Goal: Book appointment/travel/reservation

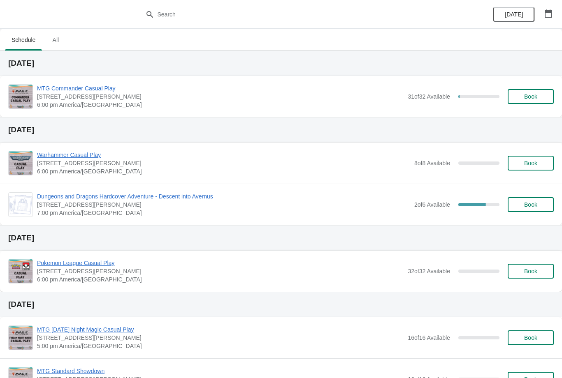
click at [532, 94] on span "Book" at bounding box center [530, 96] width 13 height 7
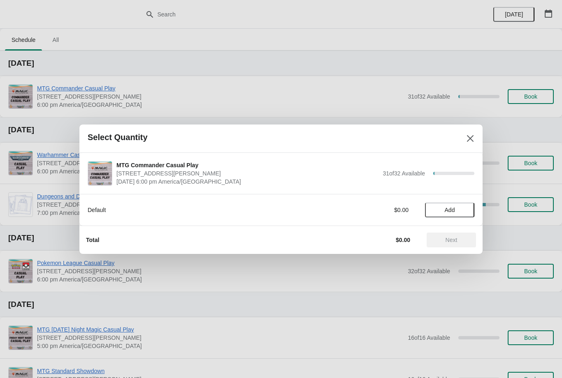
click at [468, 134] on button "Close" at bounding box center [470, 138] width 15 height 15
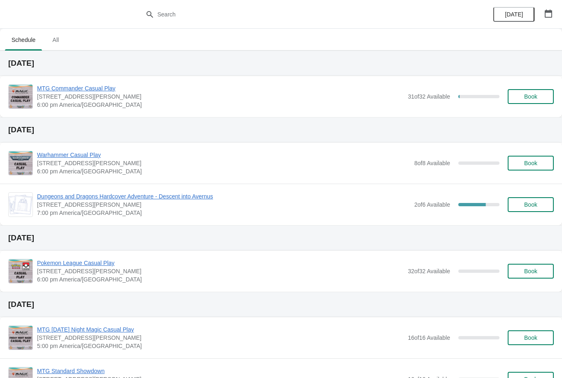
click at [539, 95] on span "Book" at bounding box center [530, 96] width 31 height 7
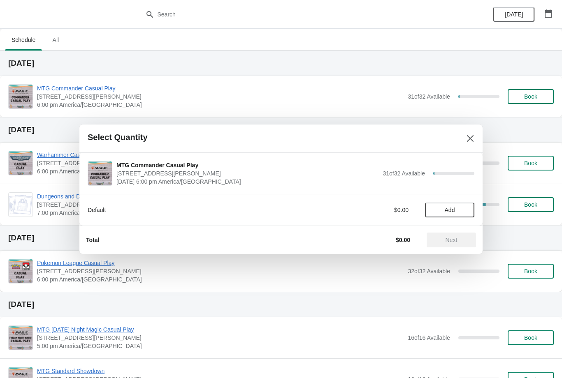
click at [449, 208] on span "Add" at bounding box center [449, 210] width 10 height 7
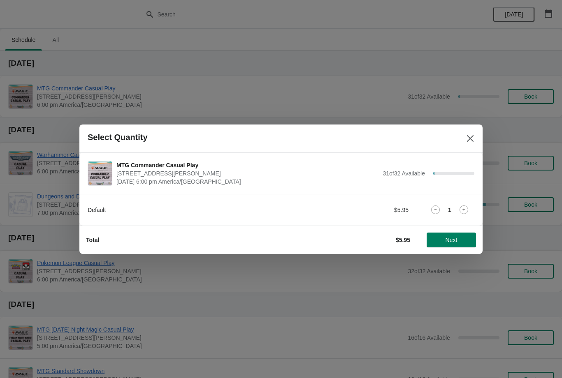
click at [473, 209] on div "1" at bounding box center [449, 210] width 49 height 9
click at [468, 207] on icon at bounding box center [463, 210] width 9 height 9
click at [459, 239] on span "Next" at bounding box center [451, 240] width 36 height 7
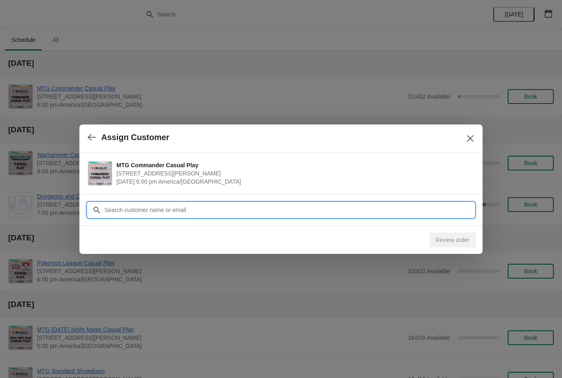
click at [240, 203] on input "Customer" at bounding box center [289, 210] width 370 height 15
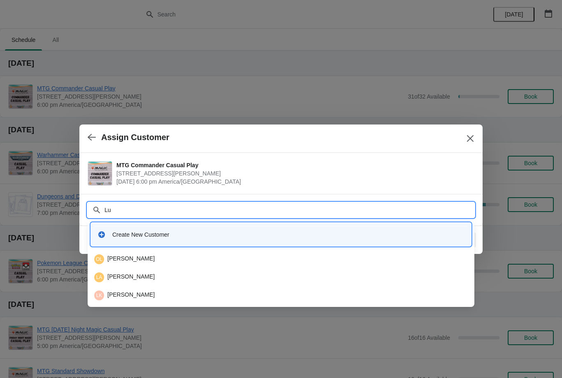
type input "L"
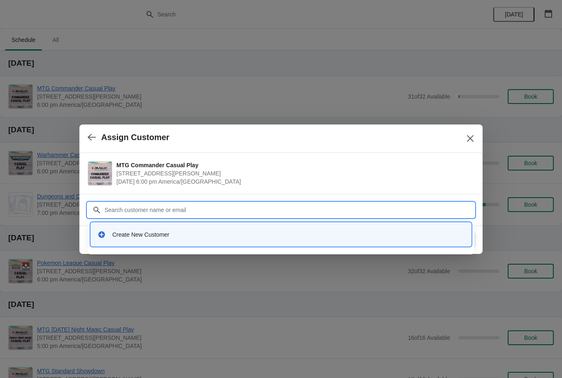
click at [147, 229] on div "Create New Customer" at bounding box center [280, 234] width 373 height 17
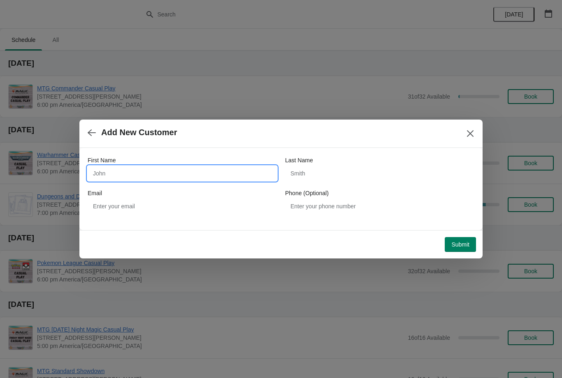
click at [166, 171] on input "First Name" at bounding box center [182, 173] width 189 height 15
type input "[PERSON_NAME]"
click at [348, 167] on input "Last Name" at bounding box center [379, 173] width 189 height 15
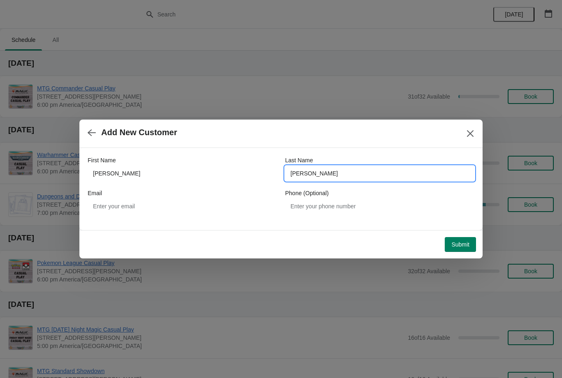
type input "[PERSON_NAME]"
click at [460, 245] on span "Submit" at bounding box center [460, 244] width 18 height 7
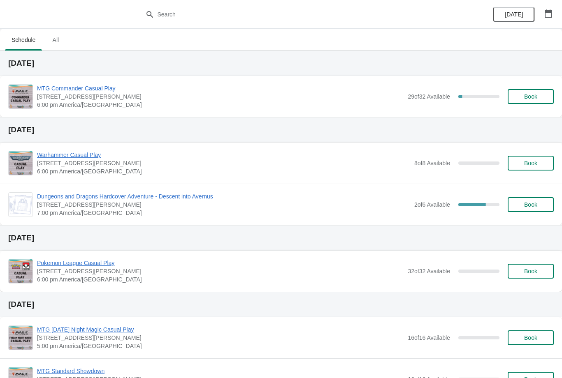
click at [533, 93] on span "Book" at bounding box center [530, 96] width 13 height 7
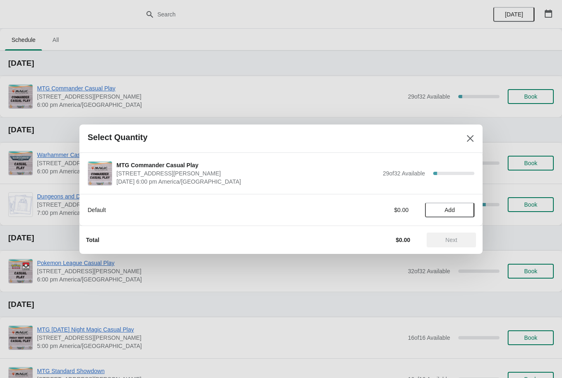
click at [454, 203] on button "Add" at bounding box center [449, 210] width 49 height 15
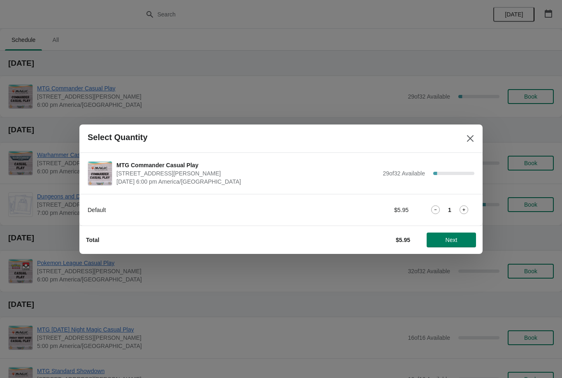
click at [454, 239] on span "Next" at bounding box center [451, 240] width 12 height 7
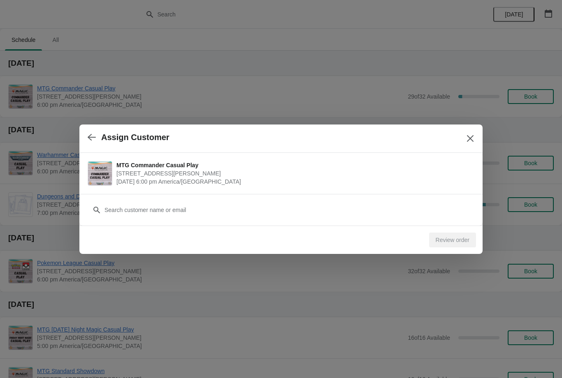
click at [239, 199] on div "Customer" at bounding box center [281, 205] width 387 height 23
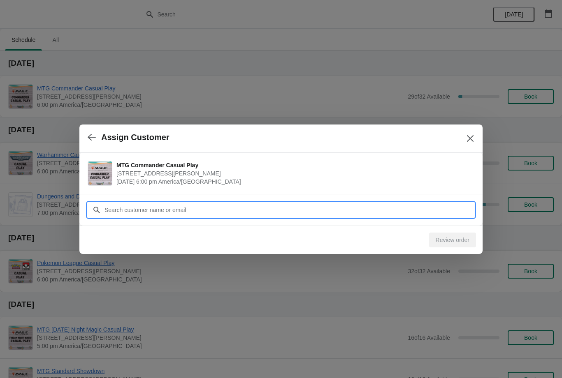
click at [204, 209] on input "Customer" at bounding box center [289, 210] width 370 height 15
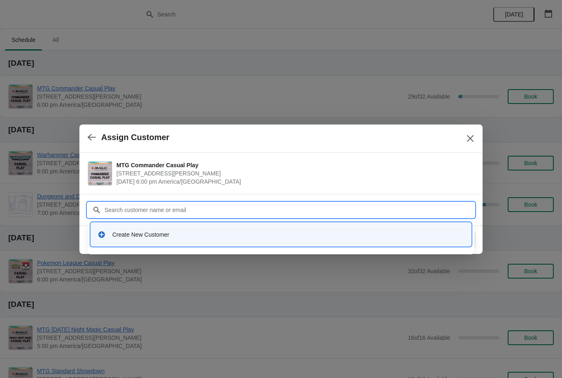
click at [149, 237] on div "Create New Customer" at bounding box center [288, 235] width 352 height 8
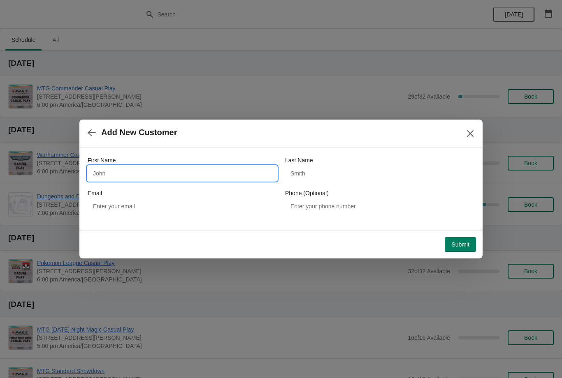
click at [149, 174] on input "First Name" at bounding box center [182, 173] width 189 height 15
type input "Micheal"
click at [336, 174] on input "Last Name" at bounding box center [379, 173] width 189 height 15
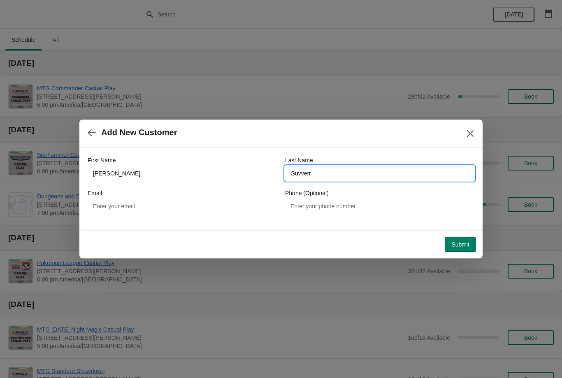
type input "Guvverra"
